Goal: Feedback & Contribution: Submit feedback/report problem

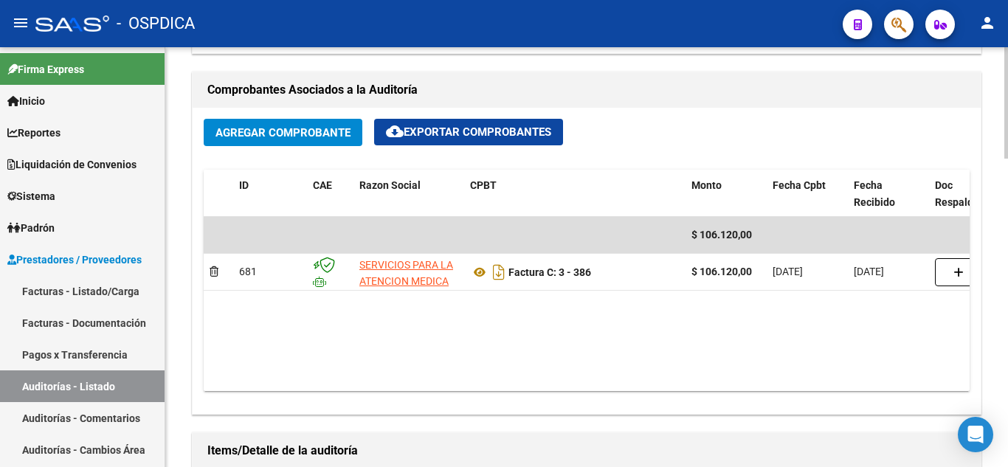
scroll to position [664, 0]
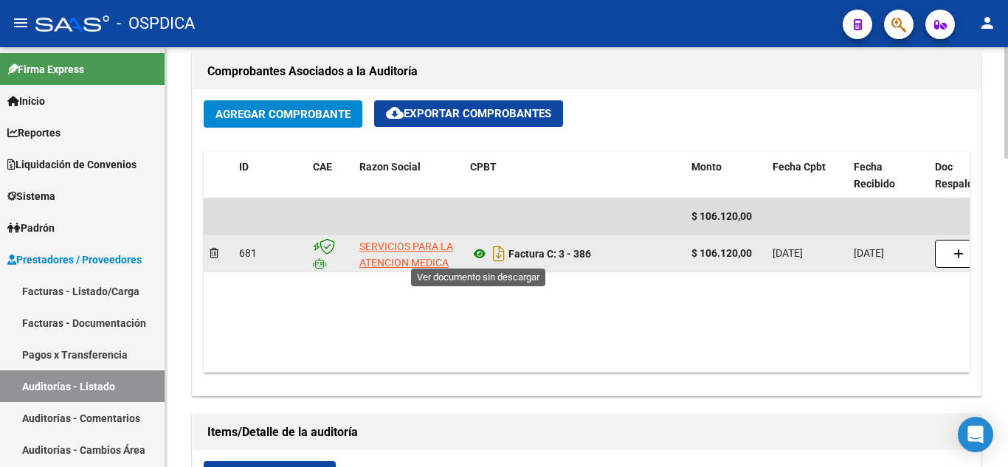
click at [481, 252] on icon at bounding box center [479, 254] width 19 height 18
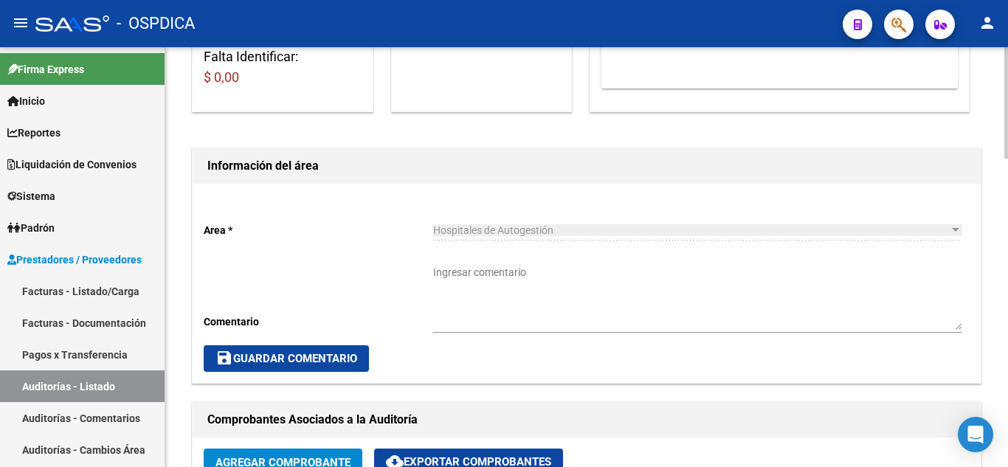
scroll to position [295, 0]
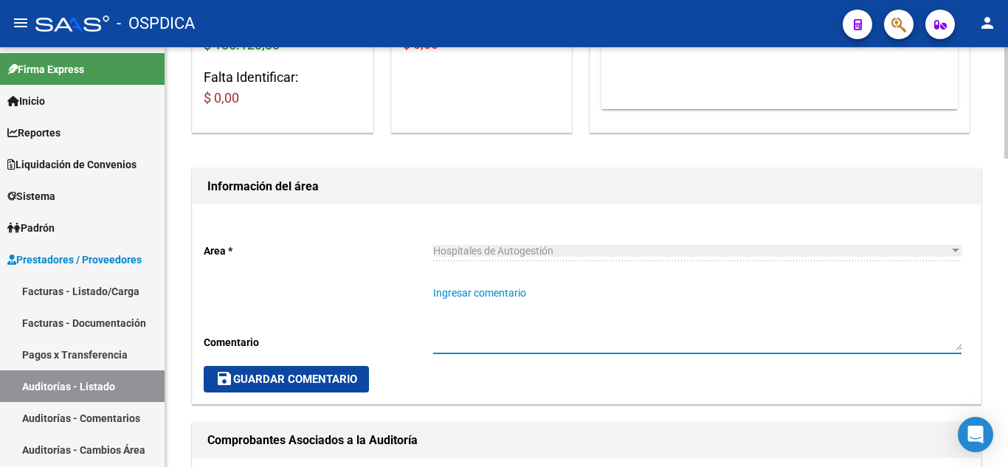
click at [599, 325] on textarea "Ingresar comentario" at bounding box center [697, 317] width 528 height 65
click at [525, 319] on textarea "Ingresar comentario" at bounding box center [697, 317] width 528 height 65
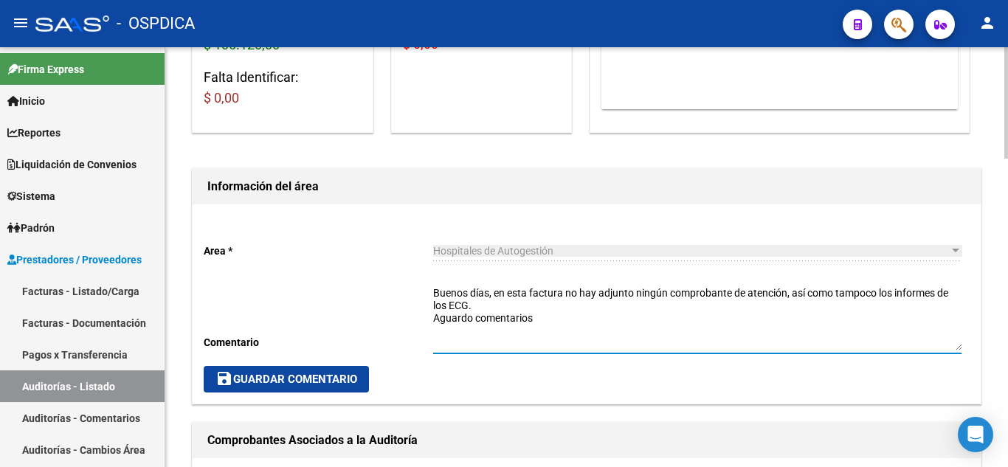
type textarea "Buenos días, en esta factura no hay adjunto ningún comprobante de atención, así…"
click at [340, 387] on button "save Guardar Comentario" at bounding box center [286, 379] width 165 height 27
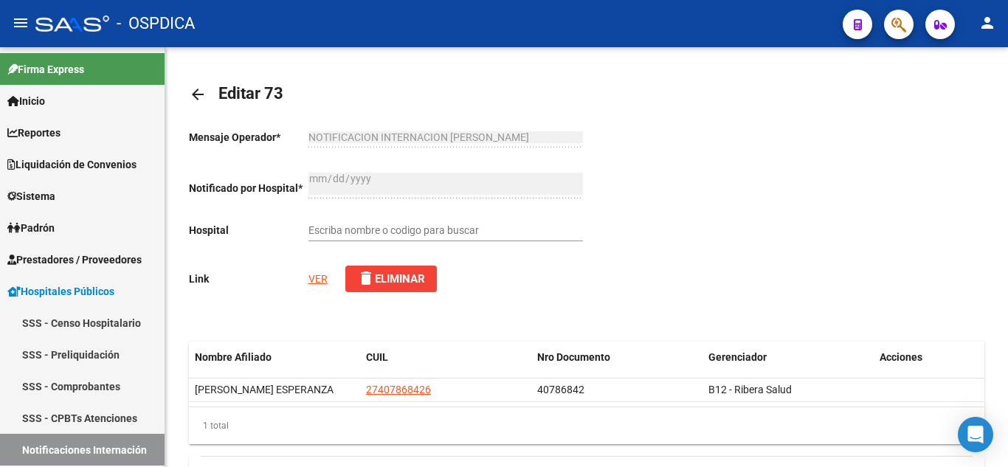
scroll to position [780, 0]
type input "HOSPITAL SAMCO [PERSON_NAME]"
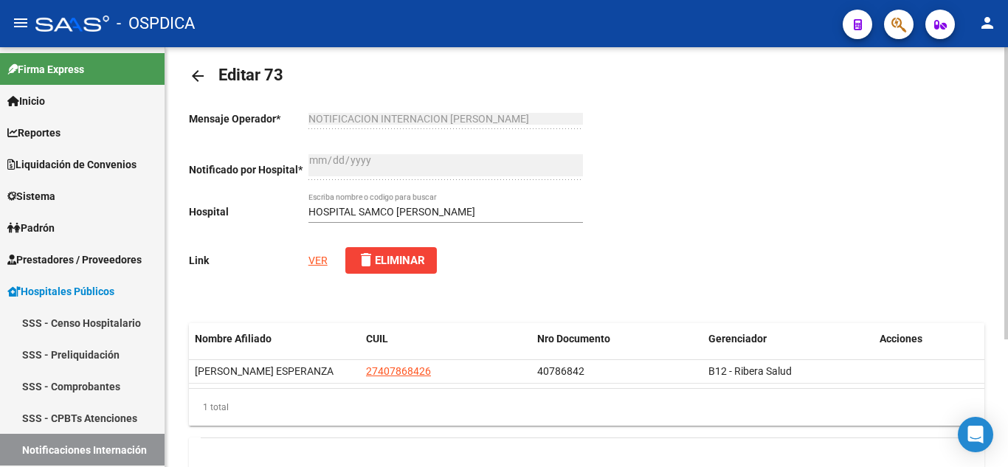
scroll to position [0, 0]
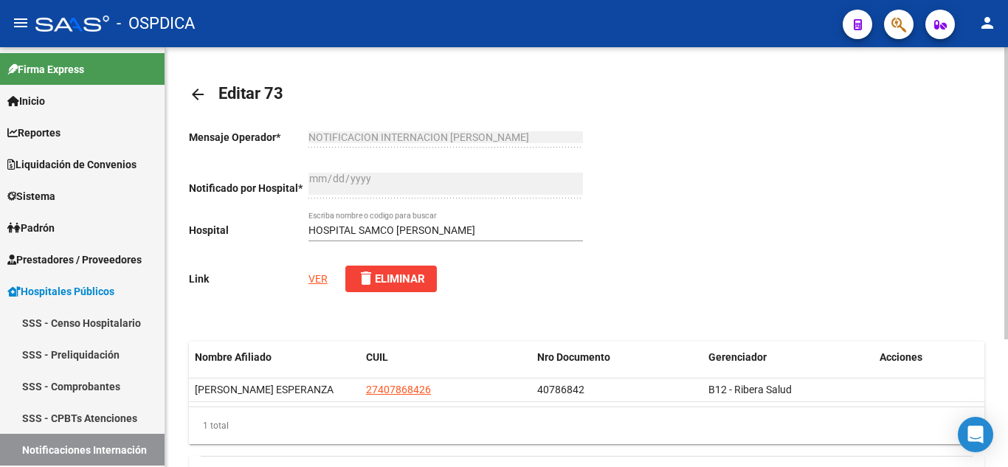
click at [316, 278] on link "VER" at bounding box center [317, 279] width 19 height 12
